Goal: Information Seeking & Learning: Learn about a topic

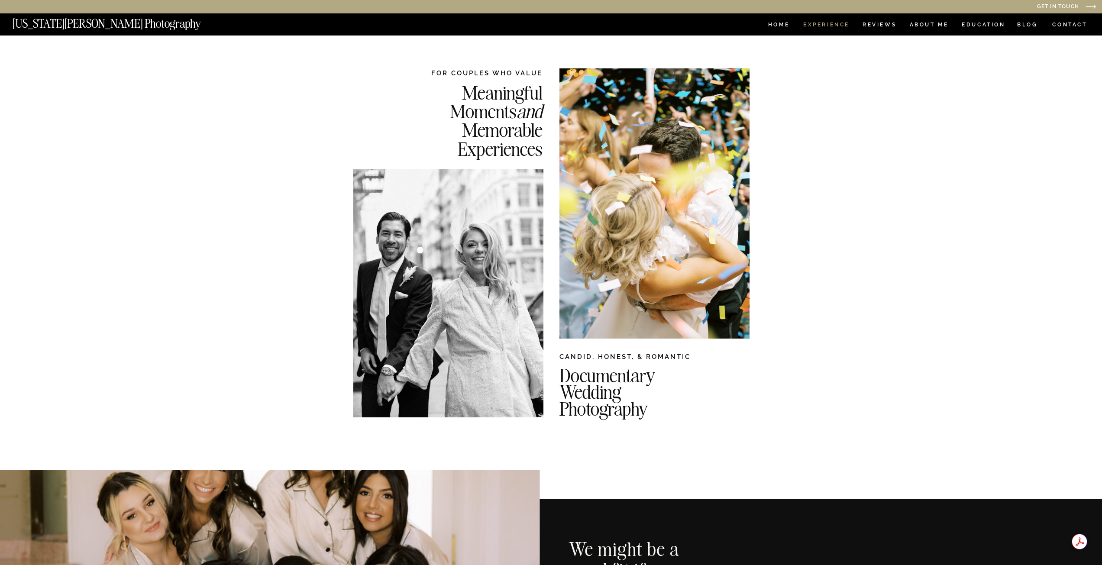
click at [846, 25] on nav "Experience" at bounding box center [825, 25] width 45 height 7
click at [882, 27] on nav "REVIEWS" at bounding box center [879, 25] width 32 height 7
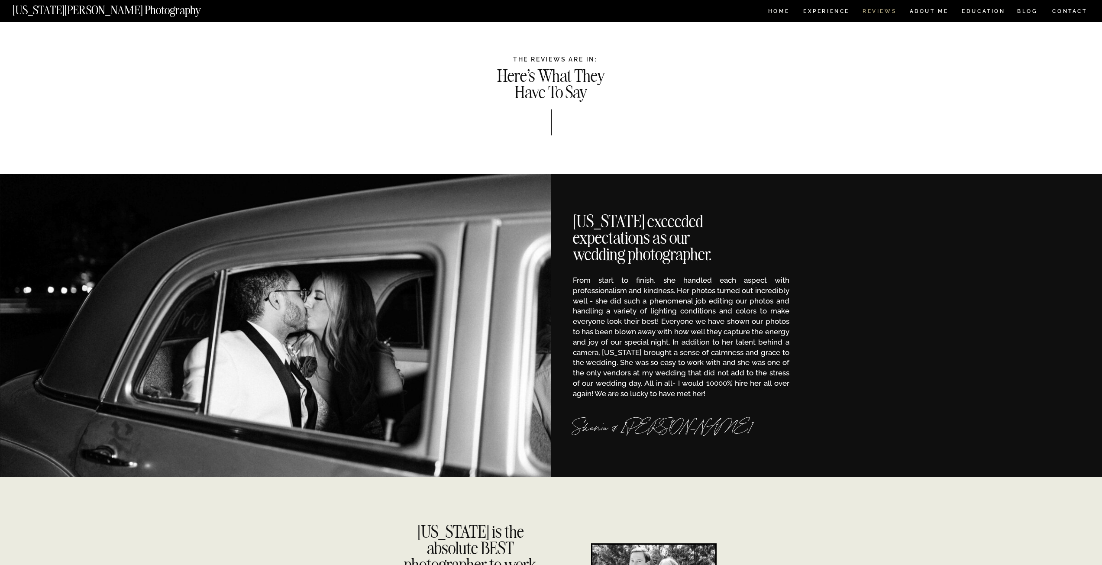
click at [878, 10] on nav "REVIEWS" at bounding box center [879, 12] width 32 height 7
click at [124, 8] on nav "[US_STATE][PERSON_NAME] Photography" at bounding box center [121, 7] width 217 height 7
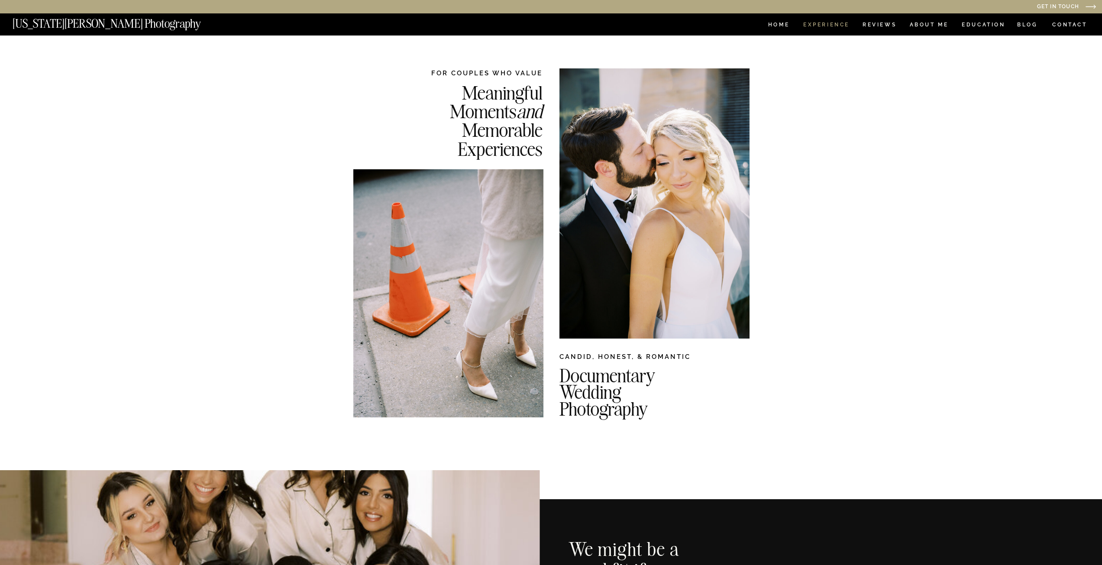
click at [828, 23] on nav "Experience" at bounding box center [825, 25] width 45 height 7
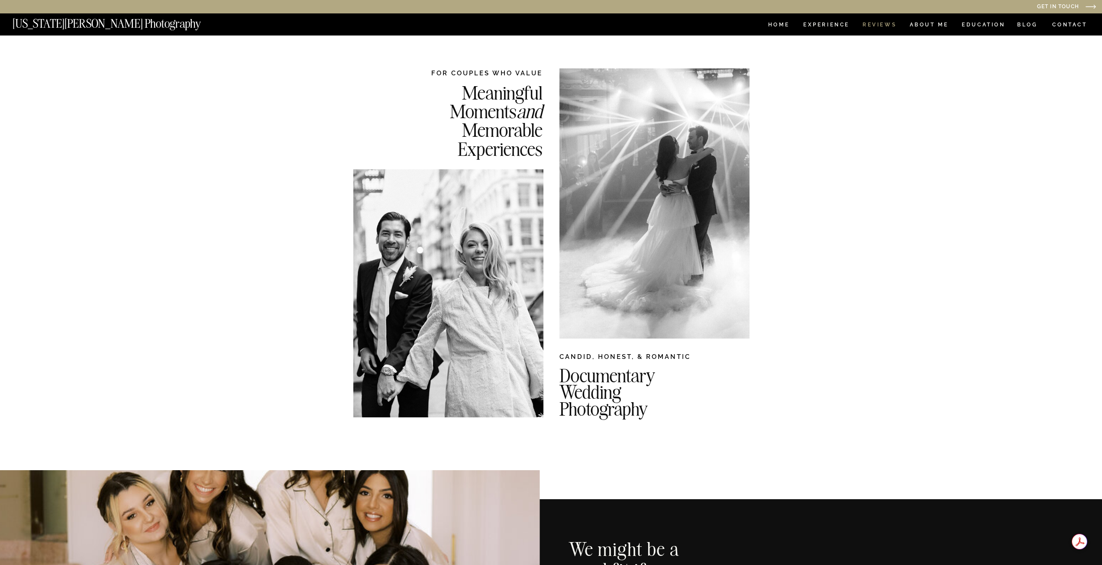
click at [871, 22] on nav "REVIEWS" at bounding box center [879, 25] width 32 height 7
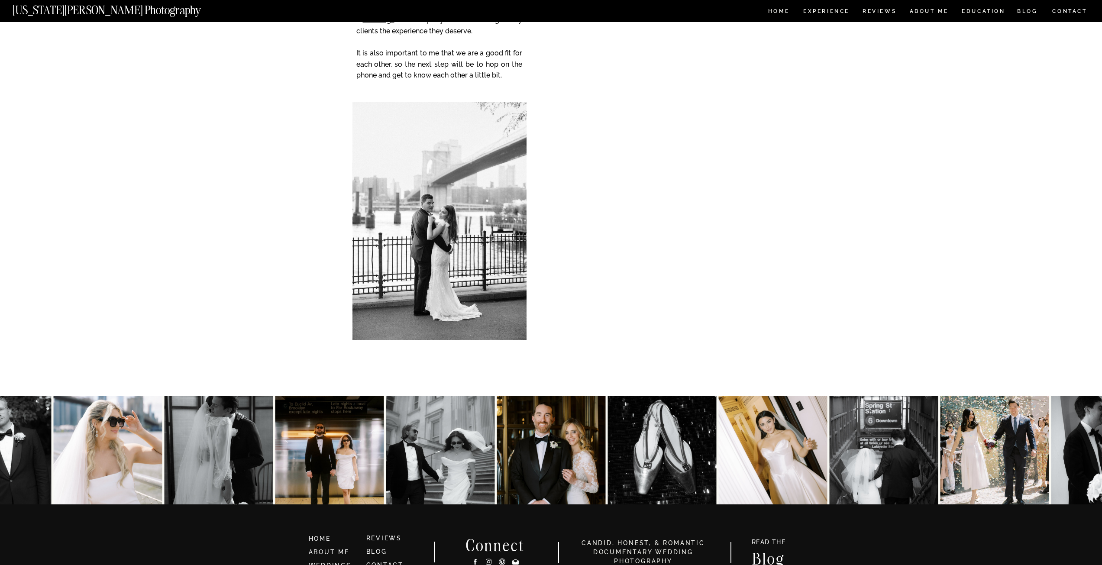
scroll to position [2419, 0]
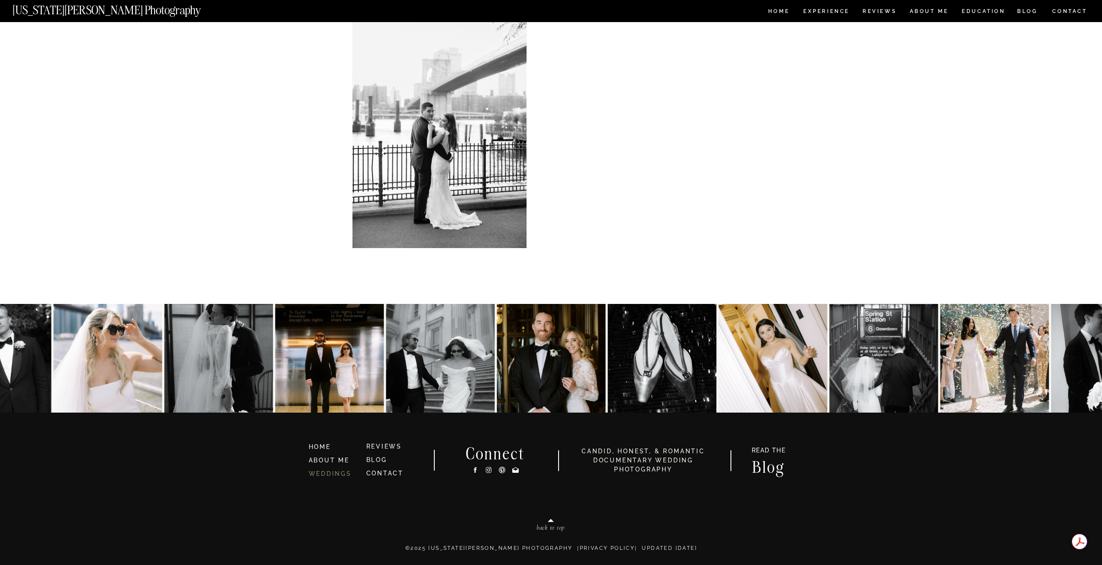
click at [342, 473] on link "WEDDINGS" at bounding box center [330, 473] width 43 height 7
